Goal: Find specific page/section: Find specific page/section

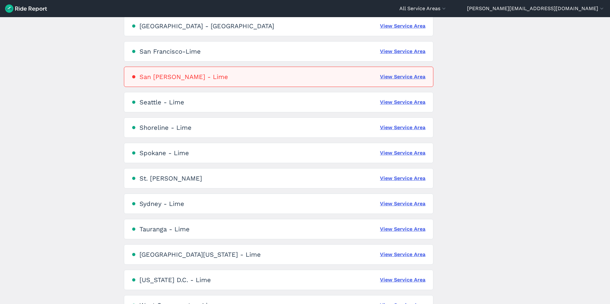
scroll to position [1369, 0]
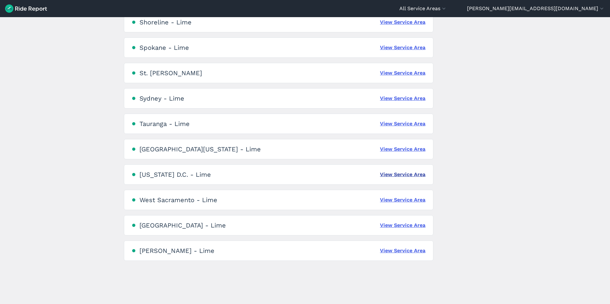
click at [405, 176] on link "View Service Area" at bounding box center [402, 175] width 45 height 8
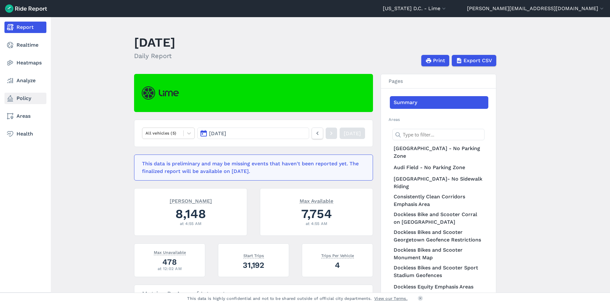
click at [18, 98] on link "Policy" at bounding box center [25, 98] width 42 height 11
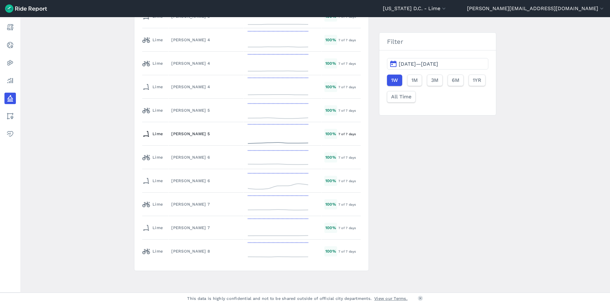
scroll to position [1306, 0]
click at [417, 78] on button "1M" at bounding box center [414, 80] width 15 height 11
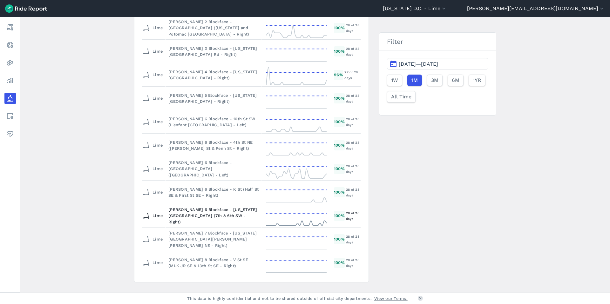
scroll to position [855, 0]
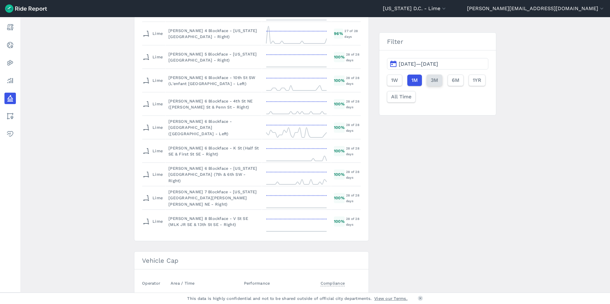
click at [433, 80] on span "3M" at bounding box center [434, 81] width 7 height 8
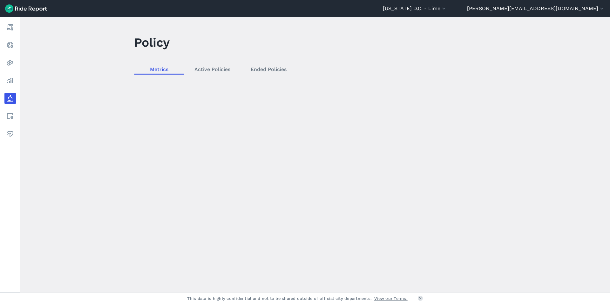
click at [214, 70] on div "loading" at bounding box center [315, 155] width 590 height 276
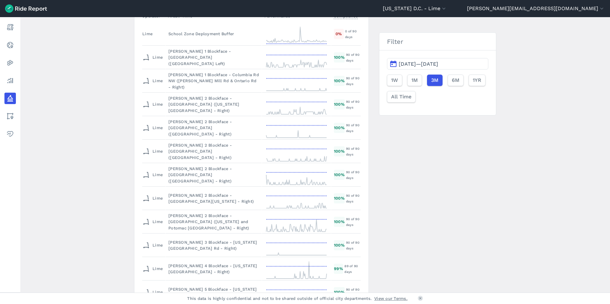
scroll to position [422, 0]
